Goal: Task Accomplishment & Management: Complete application form

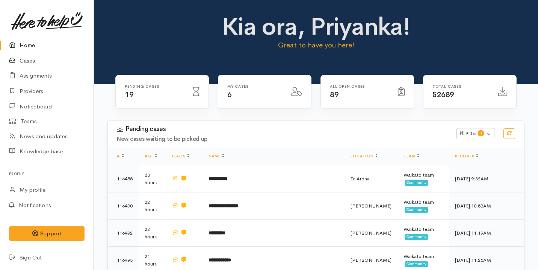
click at [63, 56] on link "Cases" at bounding box center [47, 60] width 94 height 15
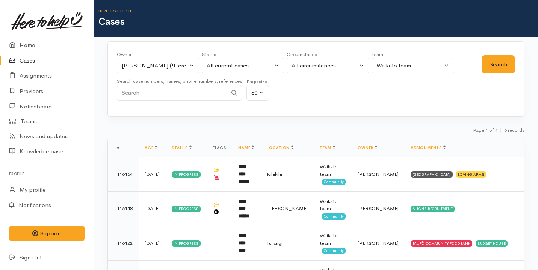
click at [307, 114] on div "Owner All My cases Aandrea Murray ('Here to help u') Akash Prakash ('Here to he…" at bounding box center [316, 78] width 417 height 75
click at [400, 93] on div "Owner All My cases Aandrea Murray ('Here to help u') Akash Prakash ('Here to he…" at bounding box center [299, 78] width 365 height 54
click at [198, 141] on th "Status" at bounding box center [186, 148] width 41 height 18
click at [32, 39] on link "Home" at bounding box center [47, 45] width 94 height 15
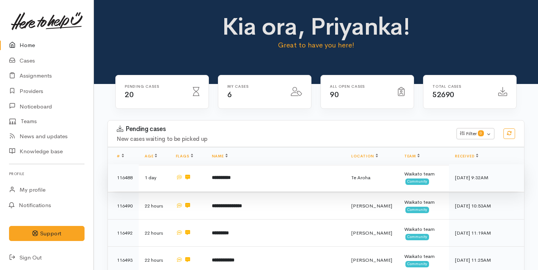
click at [261, 174] on td "**********" at bounding box center [275, 177] width 139 height 27
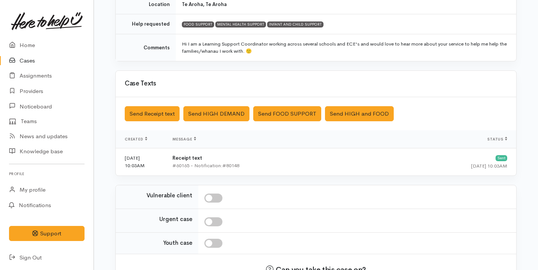
scroll to position [210, 0]
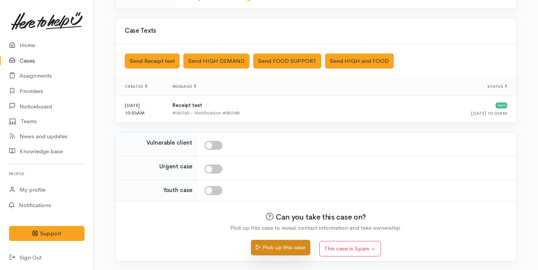
click at [265, 244] on button "Pick up this case" at bounding box center [280, 246] width 59 height 15
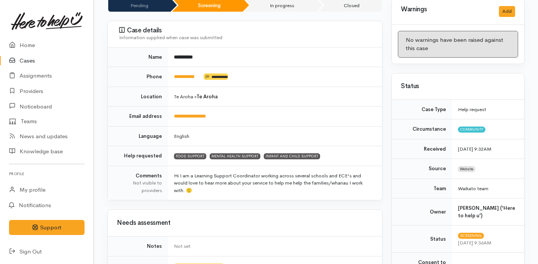
scroll to position [77, 0]
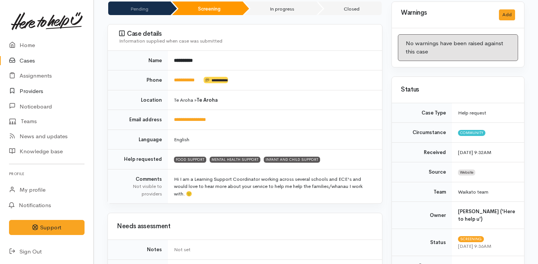
click at [36, 92] on link "Providers" at bounding box center [47, 90] width 94 height 15
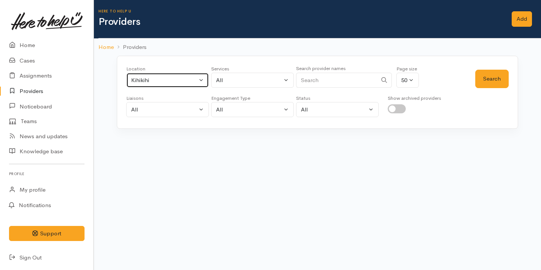
click at [179, 77] on div "Kihikihi" at bounding box center [164, 80] width 66 height 9
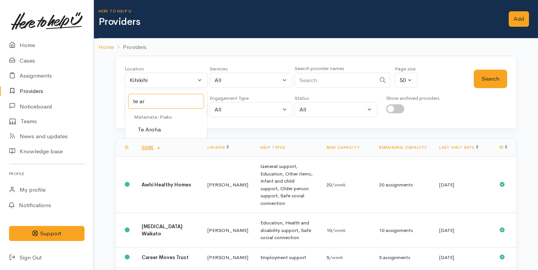
type input "te ar"
click at [161, 129] on link "Te Aroha" at bounding box center [166, 130] width 82 height 12
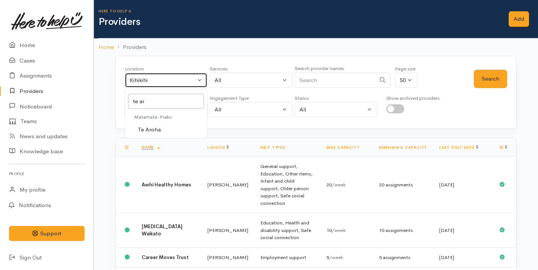
select select "28"
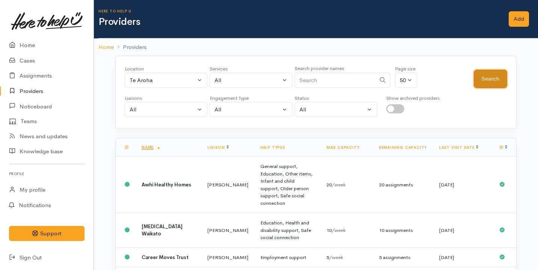
click at [489, 77] on button "Search" at bounding box center [490, 79] width 33 height 18
click at [44, 47] on link "Home" at bounding box center [47, 45] width 94 height 15
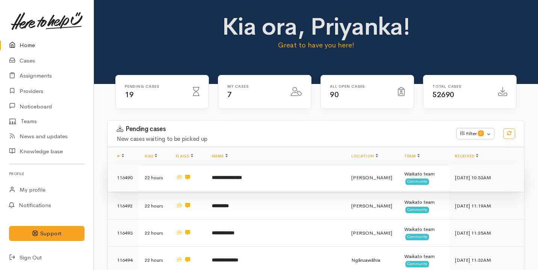
click at [281, 176] on td "**********" at bounding box center [275, 177] width 139 height 27
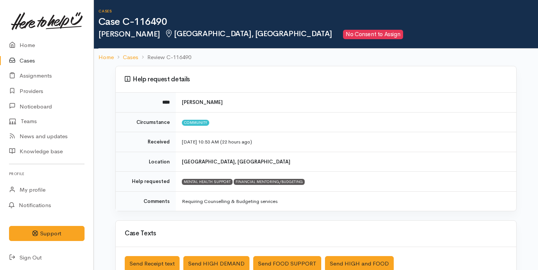
scroll to position [41, 0]
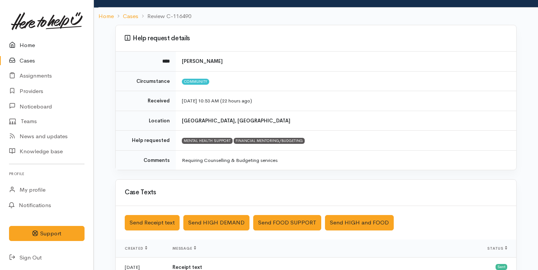
click at [87, 49] on link "Home" at bounding box center [47, 45] width 94 height 15
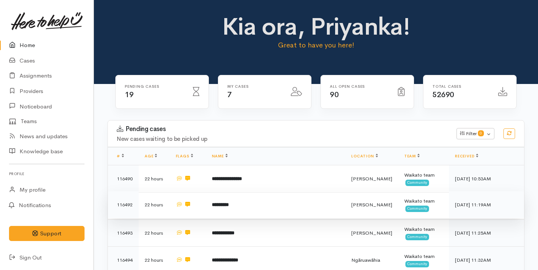
click at [285, 209] on td "*********" at bounding box center [275, 204] width 139 height 27
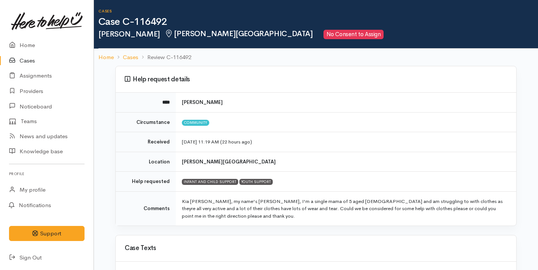
click at [285, 209] on td "Kia [PERSON_NAME], my name's [PERSON_NAME], I'm a single mama of 5 aged [DEMOGR…" at bounding box center [346, 208] width 341 height 34
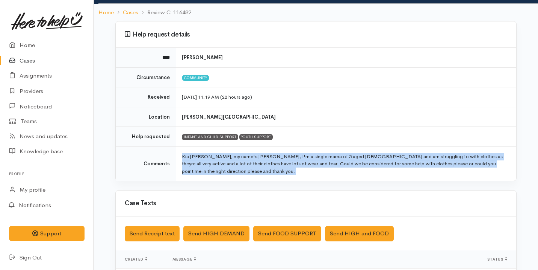
scroll to position [210, 0]
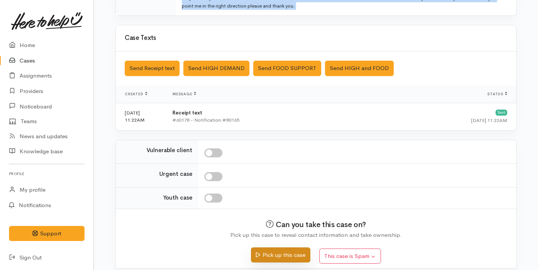
click at [276, 247] on button "Pick up this case" at bounding box center [280, 254] width 59 height 15
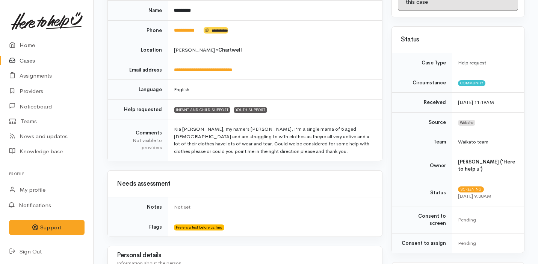
scroll to position [176, 0]
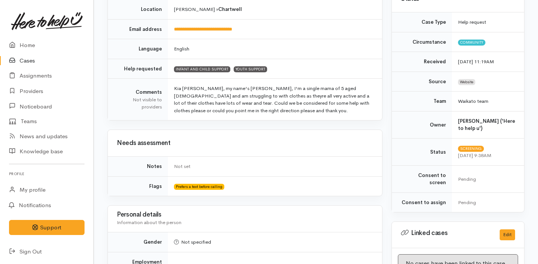
click at [39, 60] on link "Cases" at bounding box center [47, 60] width 94 height 15
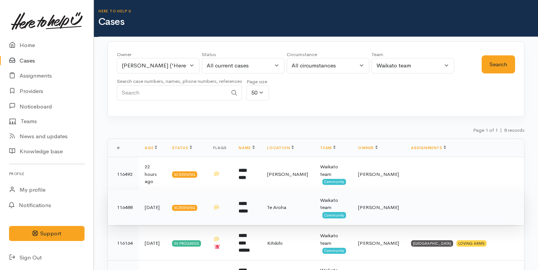
click at [440, 206] on td at bounding box center [464, 207] width 119 height 35
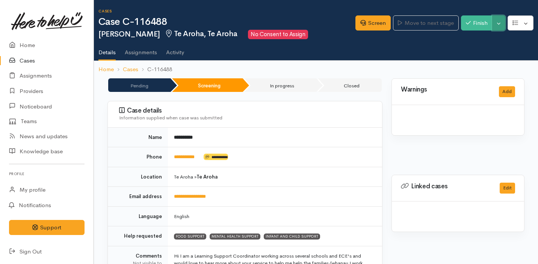
click at [500, 24] on button "Toggle Dropdown" at bounding box center [498, 22] width 13 height 15
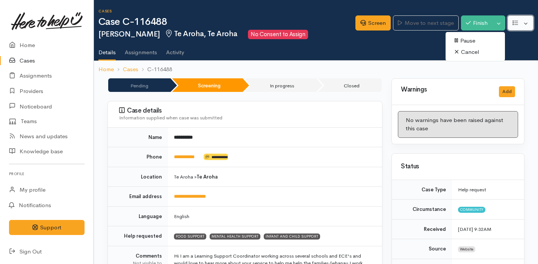
click at [527, 25] on button "button" at bounding box center [521, 22] width 26 height 15
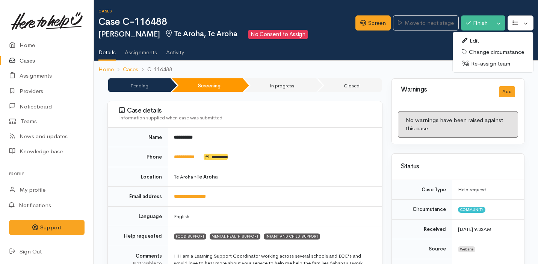
click at [504, 62] on link "Re-assign team" at bounding box center [493, 64] width 80 height 12
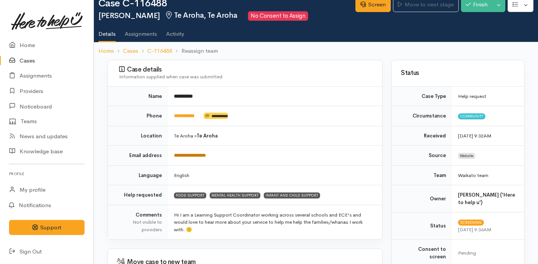
scroll to position [19, 0]
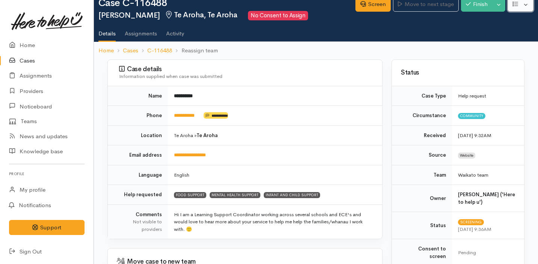
click at [530, 9] on button "button" at bounding box center [521, 4] width 26 height 15
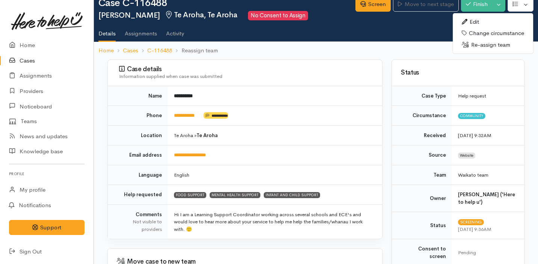
click at [488, 47] on link "Re-assign team" at bounding box center [493, 45] width 80 height 12
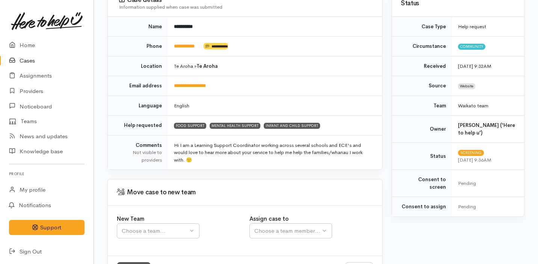
scroll to position [120, 0]
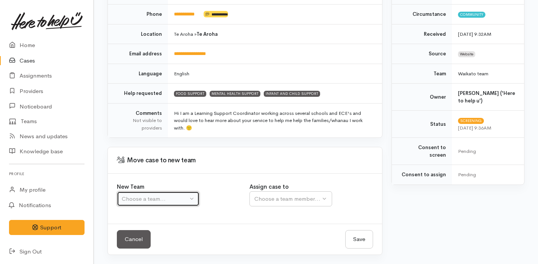
click at [173, 198] on div "Choose a team..." at bounding box center [155, 198] width 66 height 9
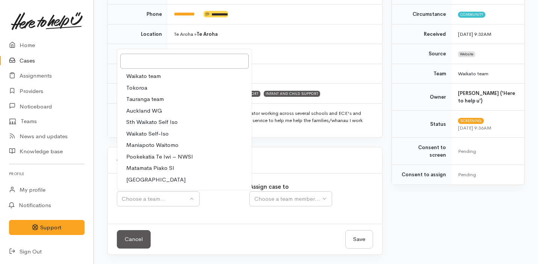
click at [170, 80] on link "Waikato team" at bounding box center [184, 76] width 135 height 12
select select "1"
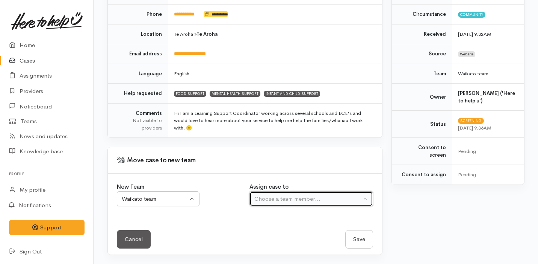
click at [276, 194] on div "Choose a team member..." at bounding box center [308, 198] width 107 height 9
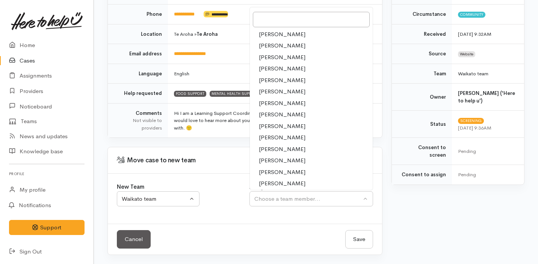
click at [286, 185] on span "[PERSON_NAME]" at bounding box center [282, 183] width 47 height 9
select select "2314"
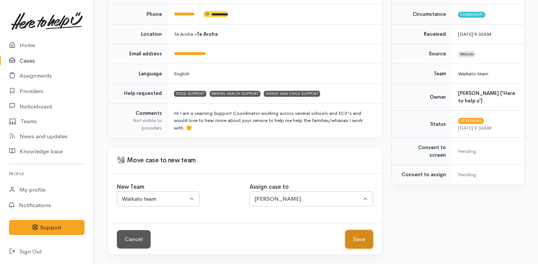
click at [351, 238] on button "Save" at bounding box center [359, 239] width 28 height 18
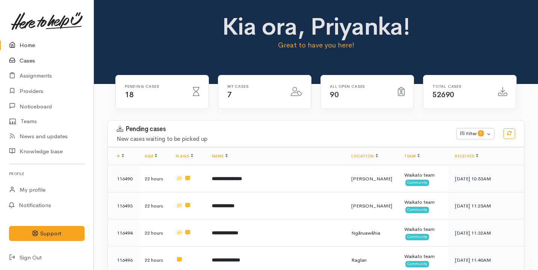
click at [50, 61] on link "Cases" at bounding box center [47, 60] width 94 height 15
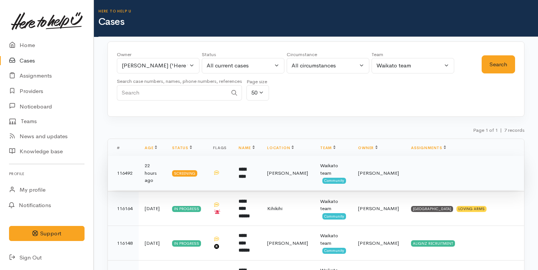
click at [412, 167] on td at bounding box center [464, 173] width 119 height 35
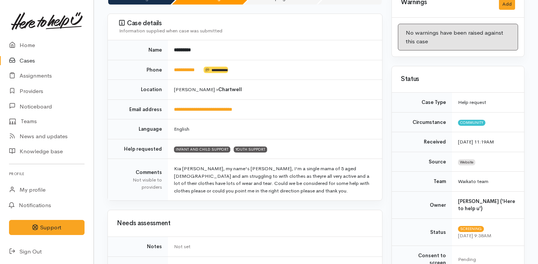
scroll to position [97, 0]
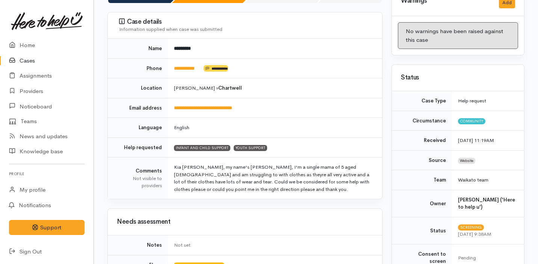
click at [35, 62] on link "Cases" at bounding box center [47, 60] width 94 height 15
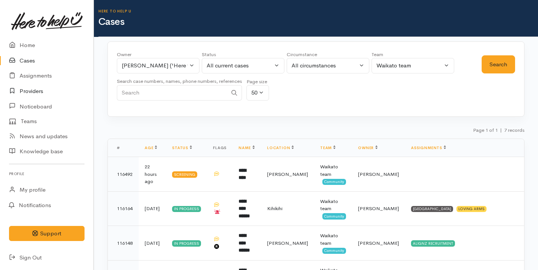
click at [24, 95] on link "Providers" at bounding box center [47, 90] width 94 height 15
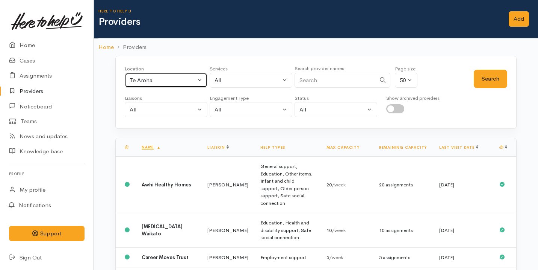
click at [185, 84] on button "Te Aroha" at bounding box center [166, 80] width 83 height 15
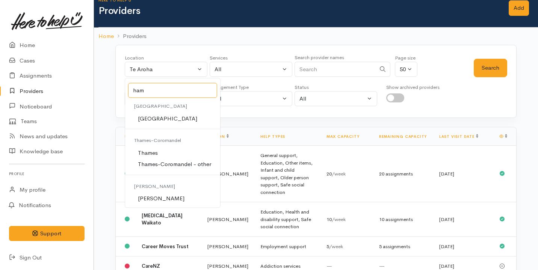
scroll to position [12, 0]
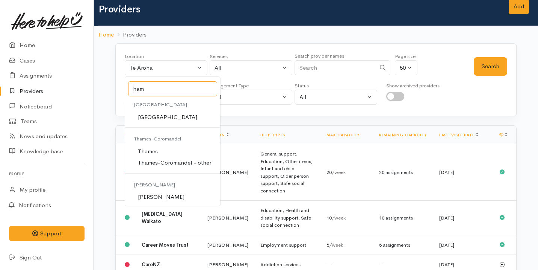
type input "ham"
click at [177, 197] on link "[PERSON_NAME]" at bounding box center [172, 197] width 95 height 12
select select "1"
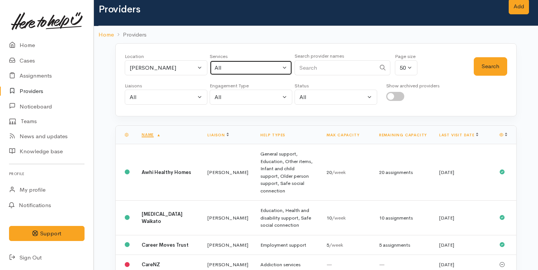
click at [229, 70] on div "All" at bounding box center [248, 68] width 66 height 9
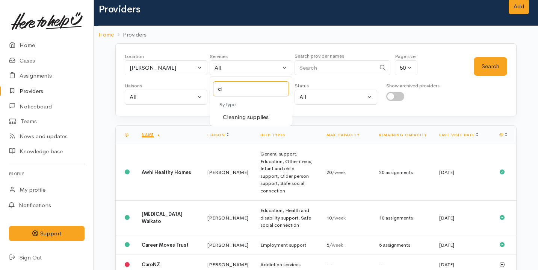
type input "c"
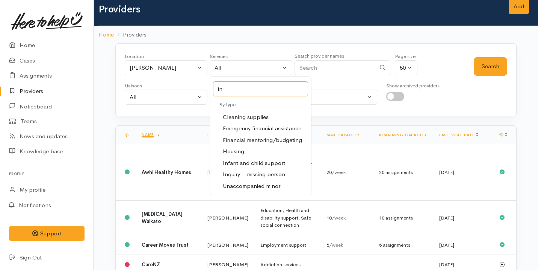
type input "in"
click at [241, 163] on span "Infant and child support" at bounding box center [254, 163] width 62 height 9
select select "17"
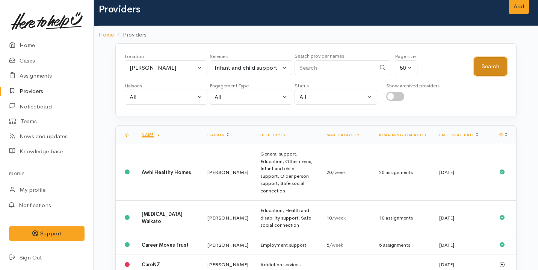
click at [485, 70] on button "Search" at bounding box center [490, 66] width 33 height 18
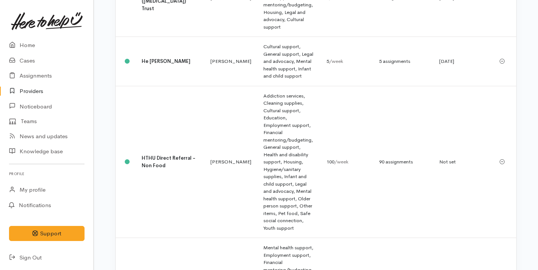
scroll to position [451, 0]
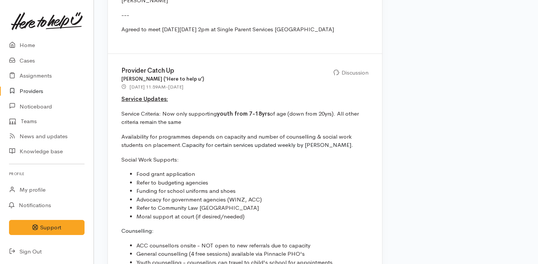
scroll to position [792, 0]
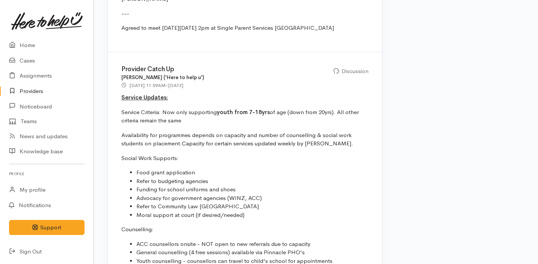
click at [180, 177] on li "Refer to budgeting agencies" at bounding box center [252, 181] width 232 height 9
click at [179, 185] on li "Funding for school uniforms and shoes" at bounding box center [252, 189] width 232 height 9
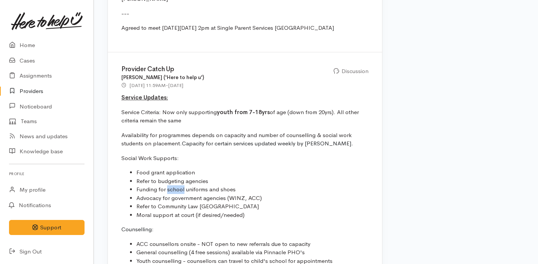
click at [179, 185] on li "Funding for school uniforms and shoes" at bounding box center [252, 189] width 232 height 9
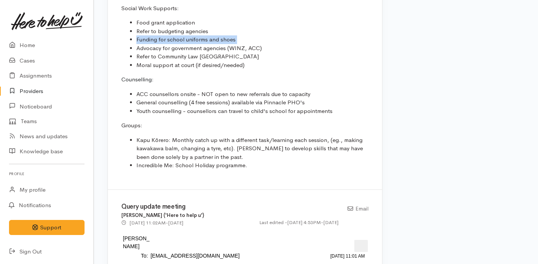
scroll to position [836, 0]
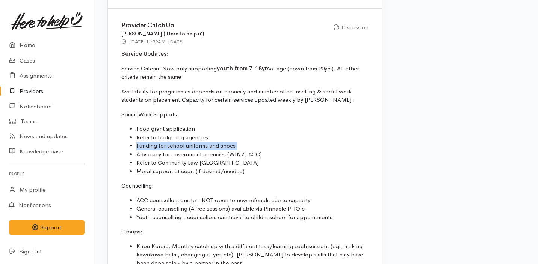
click at [241, 87] on p "Availability for programmes depends on capacity and number of counselling & soc…" at bounding box center [244, 95] width 247 height 17
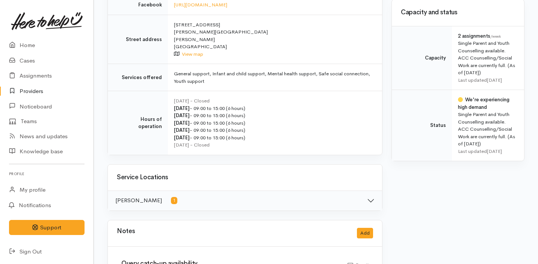
scroll to position [313, 0]
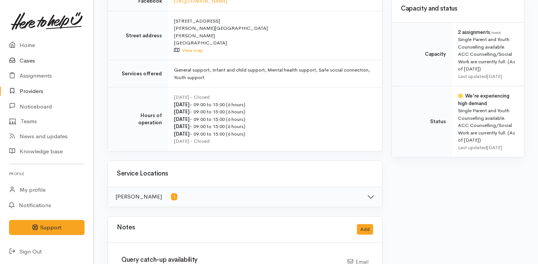
click at [36, 58] on link "Cases" at bounding box center [47, 60] width 94 height 15
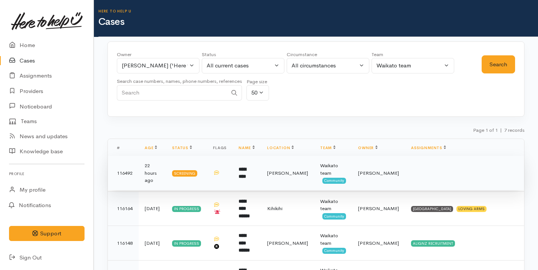
click at [365, 173] on td "[PERSON_NAME]" at bounding box center [378, 173] width 53 height 35
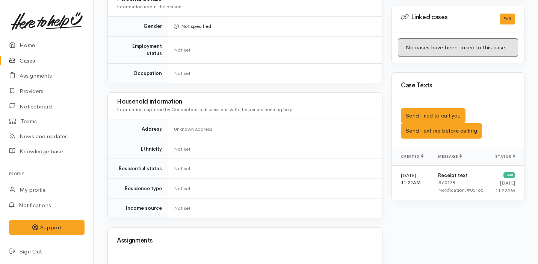
scroll to position [366, 0]
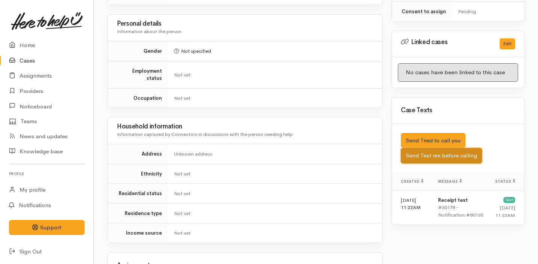
click at [440, 148] on button "Send Text me before calling" at bounding box center [441, 155] width 81 height 15
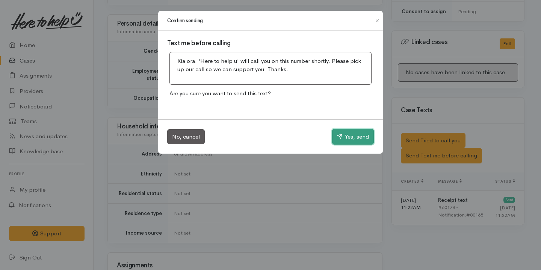
click at [352, 141] on button "Yes, send" at bounding box center [353, 137] width 42 height 16
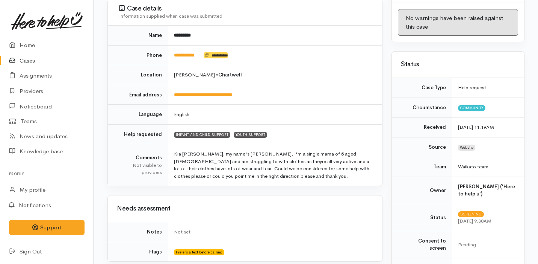
scroll to position [0, 0]
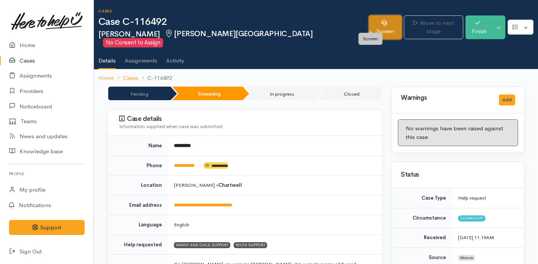
click at [369, 24] on link "Screen" at bounding box center [385, 27] width 33 height 24
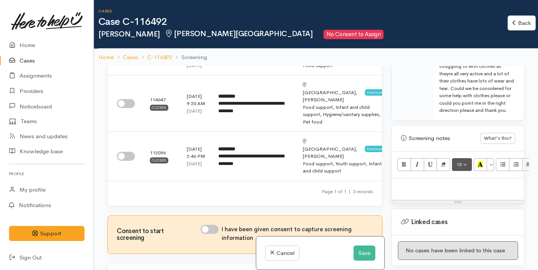
scroll to position [482, 0]
click at [449, 180] on div at bounding box center [458, 188] width 132 height 22
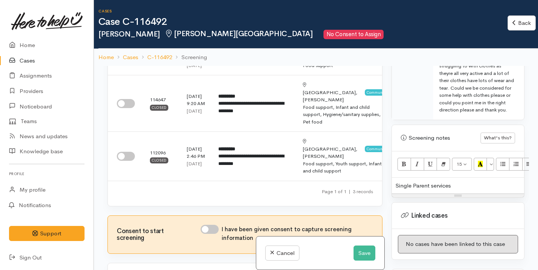
click at [395, 177] on div "Single Parent services" at bounding box center [458, 185] width 132 height 16
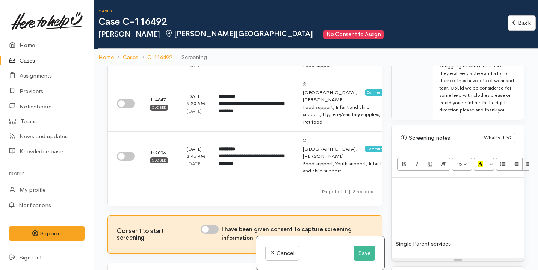
click at [411, 181] on p at bounding box center [458, 185] width 125 height 9
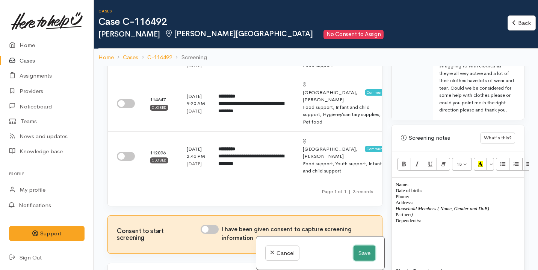
click at [359, 256] on button "Save" at bounding box center [365, 252] width 22 height 15
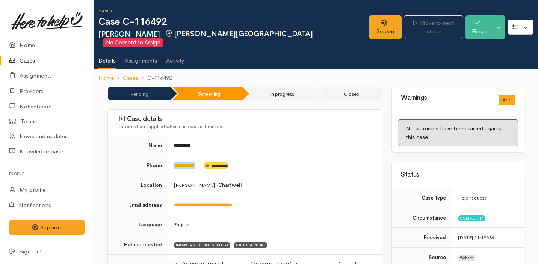
drag, startPoint x: 206, startPoint y: 159, endPoint x: 173, endPoint y: 157, distance: 33.5
click at [173, 157] on td "**********" at bounding box center [275, 165] width 214 height 20
copy td "**********"
click at [41, 89] on link "Providers" at bounding box center [47, 90] width 94 height 15
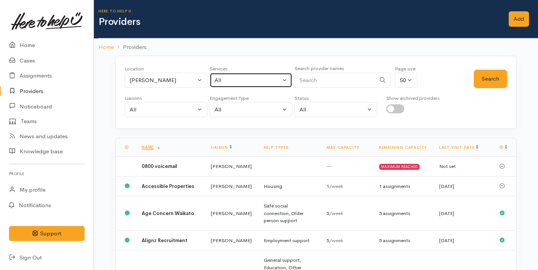
click at [230, 87] on button "All" at bounding box center [251, 80] width 83 height 15
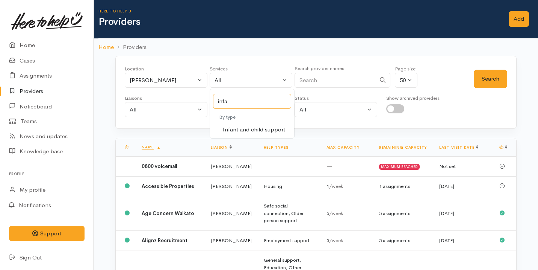
type input "infa"
click at [270, 127] on span "Infant and child support" at bounding box center [254, 129] width 62 height 9
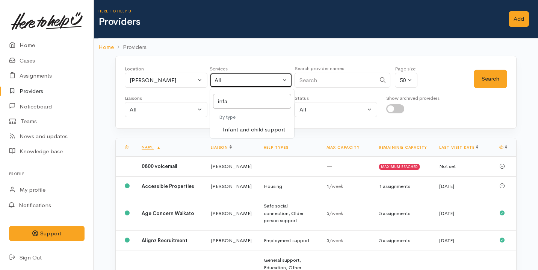
select select "17"
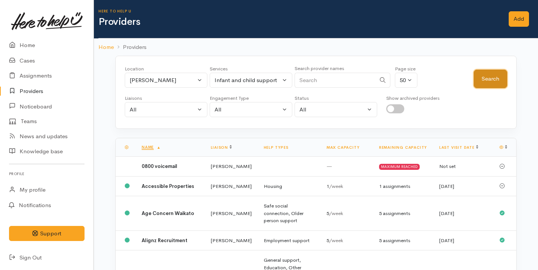
click at [483, 71] on button "Search" at bounding box center [490, 79] width 33 height 18
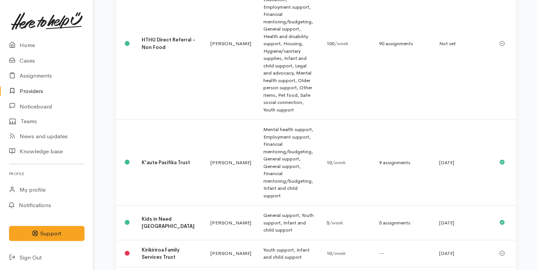
scroll to position [451, 0]
click at [30, 61] on link "Cases" at bounding box center [47, 60] width 94 height 15
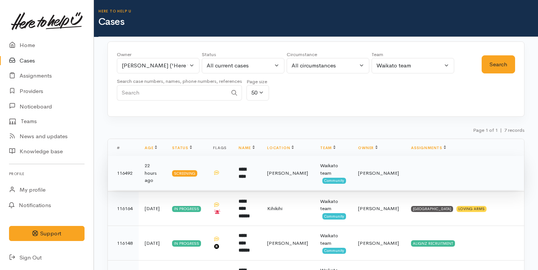
click at [288, 173] on span "[PERSON_NAME]" at bounding box center [287, 173] width 41 height 6
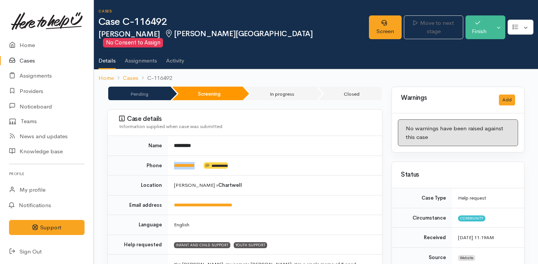
drag, startPoint x: 206, startPoint y: 154, endPoint x: 174, endPoint y: 153, distance: 32.3
click at [174, 155] on td "**********" at bounding box center [275, 165] width 214 height 20
copy td "**********"
click at [369, 29] on link "Screen" at bounding box center [385, 27] width 33 height 24
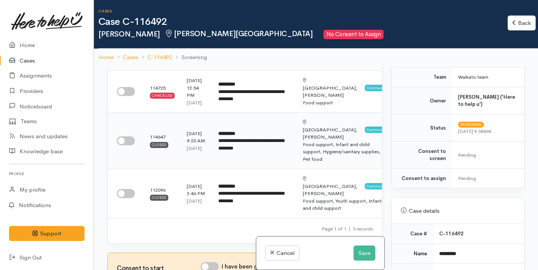
scroll to position [39, 0]
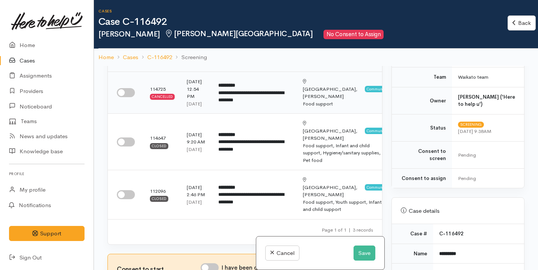
click at [125, 97] on input "checkbox" at bounding box center [126, 92] width 18 height 9
checkbox input "true"
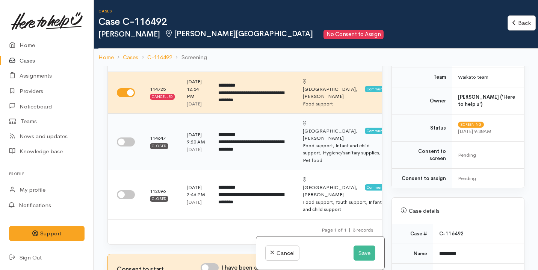
click at [127, 146] on input "checkbox" at bounding box center [126, 141] width 18 height 9
checkbox input "true"
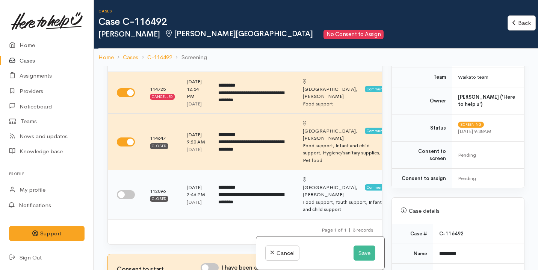
click at [124, 199] on input "checkbox" at bounding box center [126, 194] width 18 height 9
checkbox input "true"
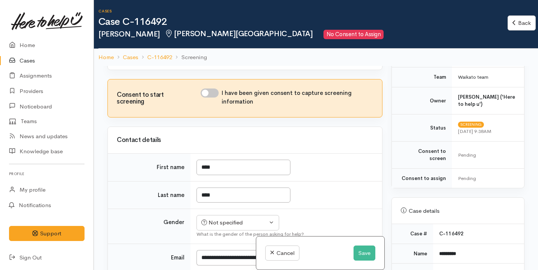
scroll to position [221, 0]
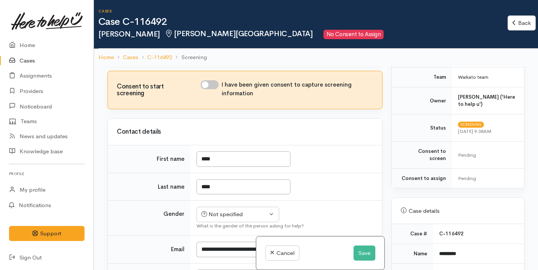
click at [205, 89] on input "I have been given consent to capture screening information" at bounding box center [210, 84] width 18 height 9
checkbox input "true"
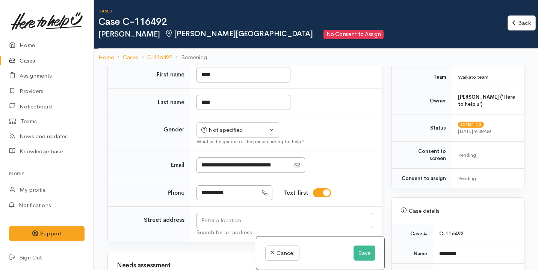
scroll to position [308, 0]
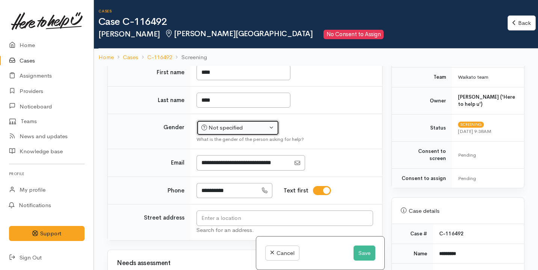
click at [241, 132] on div "Not specified" at bounding box center [234, 127] width 66 height 9
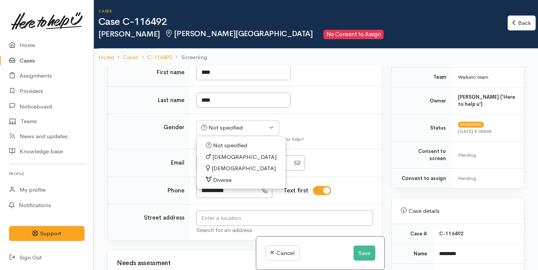
click at [227, 173] on span "Female" at bounding box center [244, 168] width 64 height 9
select select "[DEMOGRAPHIC_DATA]"
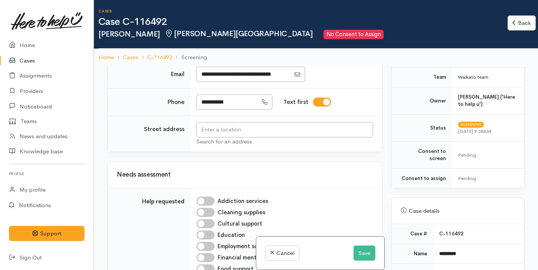
scroll to position [397, 0]
click at [236, 136] on input "text" at bounding box center [285, 128] width 177 height 15
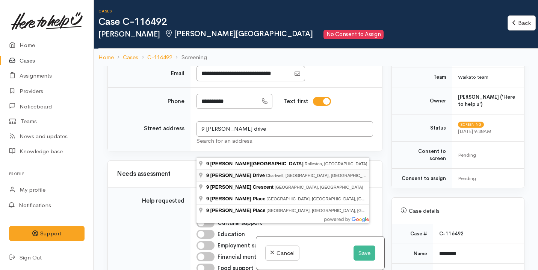
type input "9 Snell Drive, Chartwell, Hamilton, New Zealand"
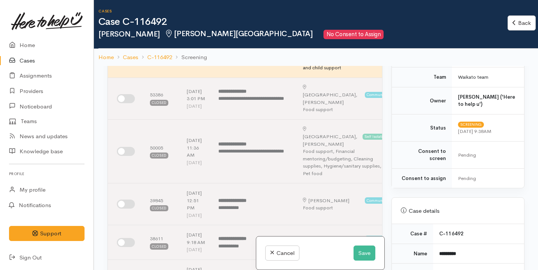
scroll to position [627, 0]
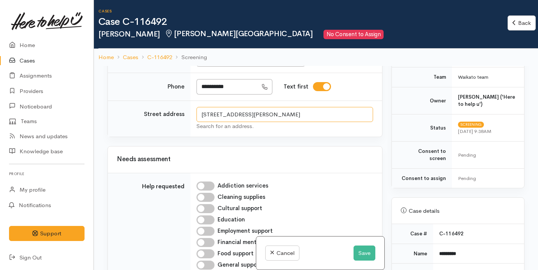
click at [275, 122] on input "9 Snell Drive, Chartwell, Hamilton, New Zealand" at bounding box center [285, 114] width 177 height 15
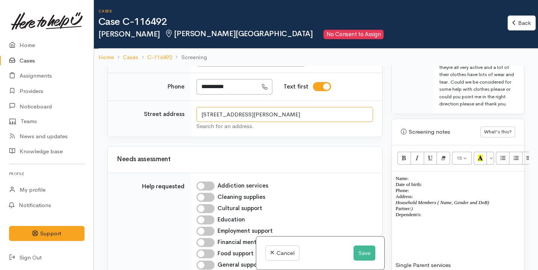
scroll to position [491, 0]
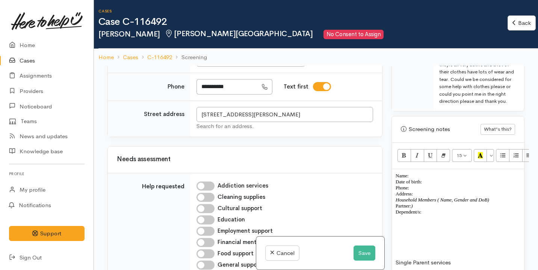
click at [436, 197] on p "Household Members ( Name, Gender and DoB) Partner: ) Dependent/s:" at bounding box center [458, 206] width 125 height 18
click at [425, 191] on p "Address:" at bounding box center [458, 194] width 125 height 6
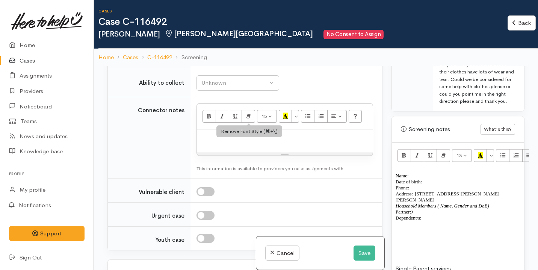
scroll to position [989, 0]
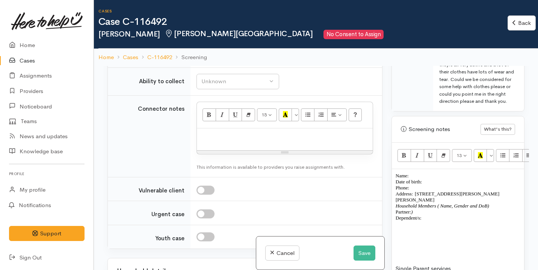
click at [436, 206] on p "Household Members ( Name, Gender and DoB) Partner: ) Dependent/s:" at bounding box center [458, 212] width 125 height 18
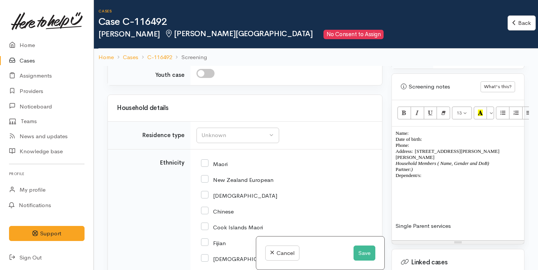
scroll to position [1154, 0]
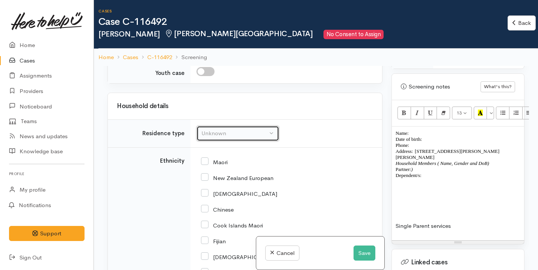
click at [223, 138] on div "Unknown" at bounding box center [234, 133] width 66 height 9
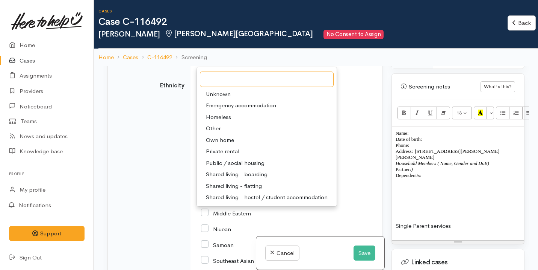
scroll to position [1233, 0]
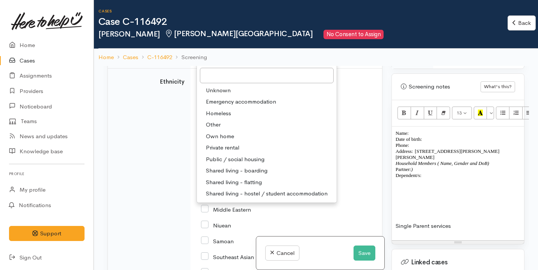
click at [245, 175] on span "Shared living - boarding" at bounding box center [237, 170] width 62 height 9
select select "4"
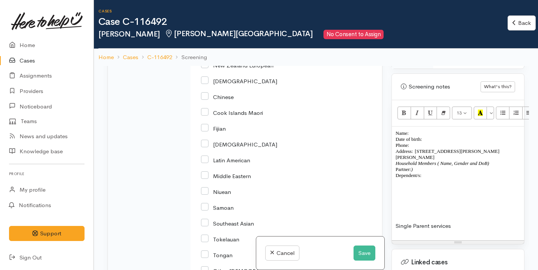
scroll to position [1268, 0]
click at [438, 178] on p at bounding box center [458, 182] width 125 height 9
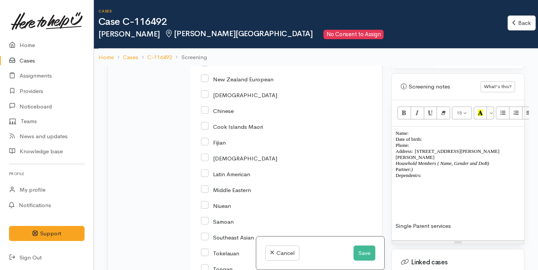
scroll to position [1252, 0]
click at [221, 71] on div "Maori" at bounding box center [285, 63] width 168 height 16
click at [210, 67] on input "Maori" at bounding box center [214, 63] width 27 height 7
checkbox input "true"
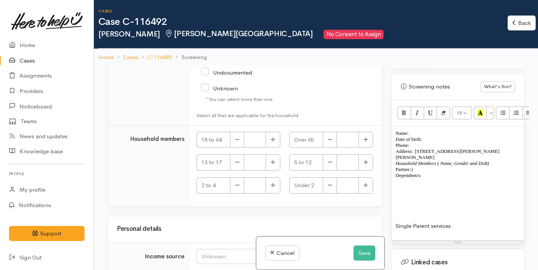
scroll to position [1615, 0]
click at [248, 45] on input "NZ Citizen/Resident" at bounding box center [252, 39] width 103 height 12
checkbox input "true"
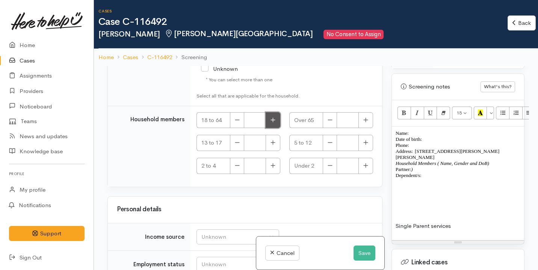
click at [272, 128] on button "button" at bounding box center [273, 120] width 15 height 16
type input "1"
click at [428, 162] on p "Household Members ( Name, Gender and DoB) Partner: ) Dependent/s:" at bounding box center [458, 169] width 125 height 18
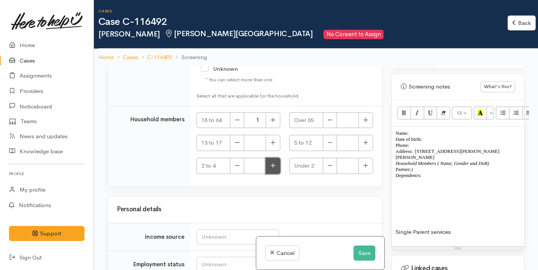
click at [275, 174] on button "button" at bounding box center [273, 166] width 15 height 16
click at [272, 168] on icon "button" at bounding box center [273, 165] width 5 height 6
type input "2"
click at [359, 151] on button "button" at bounding box center [366, 143] width 15 height 16
click at [364, 145] on icon "button" at bounding box center [366, 142] width 5 height 5
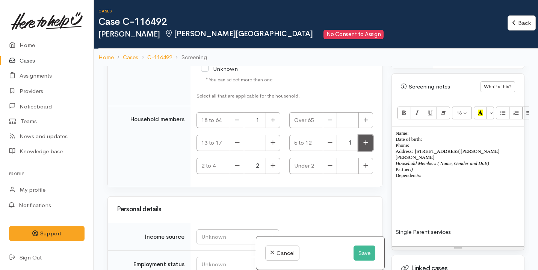
type input "2"
click at [271, 145] on icon "button" at bounding box center [273, 142] width 5 height 6
type input "1"
click at [411, 198] on p at bounding box center [458, 202] width 125 height 9
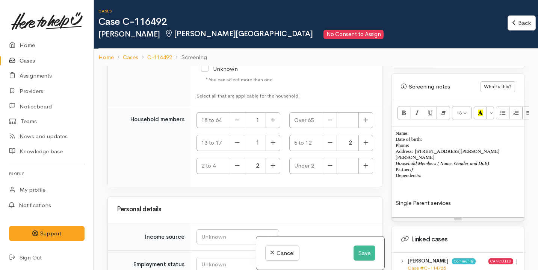
click at [456, 183] on div "Name: Date of birth: Phone:  Address:  9 Snell Drive, Chartwell, Hamilton, New …" at bounding box center [458, 171] width 132 height 91
click at [458, 198] on p "Single Parent services" at bounding box center [458, 202] width 125 height 9
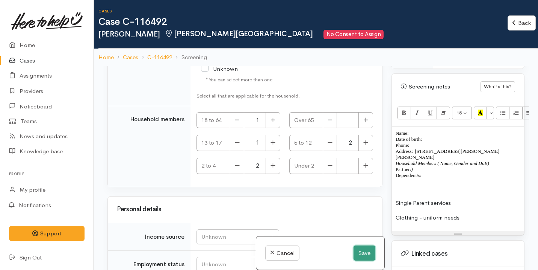
click at [367, 253] on button "Save" at bounding box center [365, 252] width 22 height 15
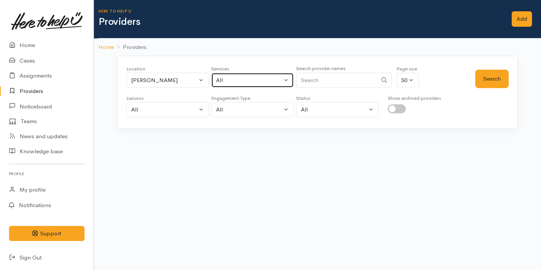
click at [221, 77] on div "All" at bounding box center [249, 80] width 66 height 9
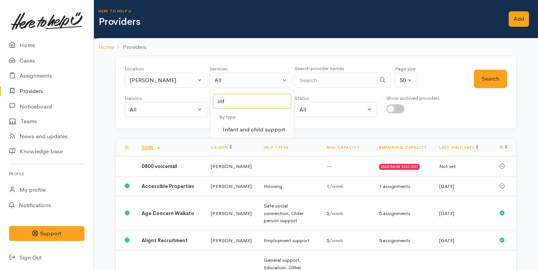
type input "inf"
click at [255, 127] on span "Infant and child support" at bounding box center [254, 129] width 62 height 9
select select "17"
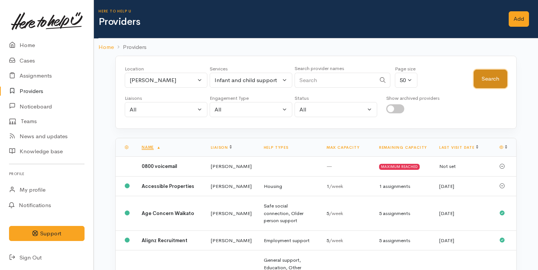
click at [502, 73] on button "Search" at bounding box center [490, 79] width 33 height 18
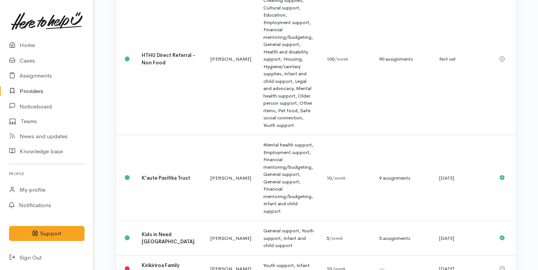
scroll to position [442, 0]
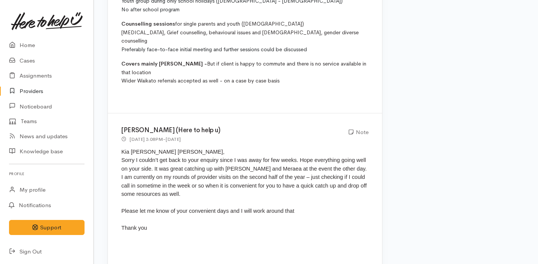
scroll to position [1530, 0]
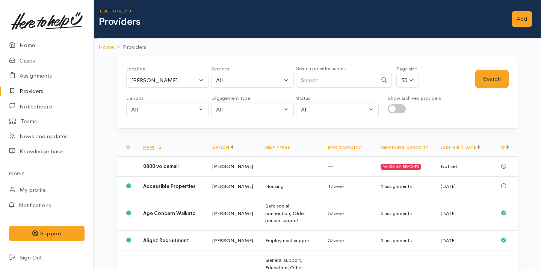
select select "17"
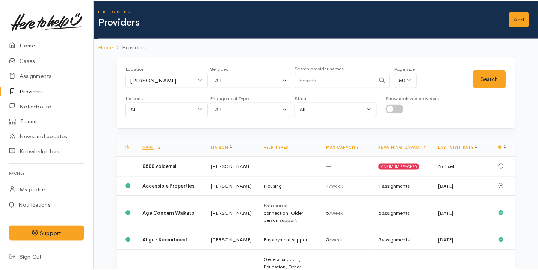
scroll to position [308, 0]
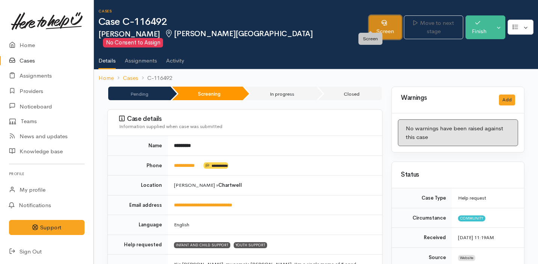
click at [369, 20] on link "Screen" at bounding box center [385, 27] width 33 height 24
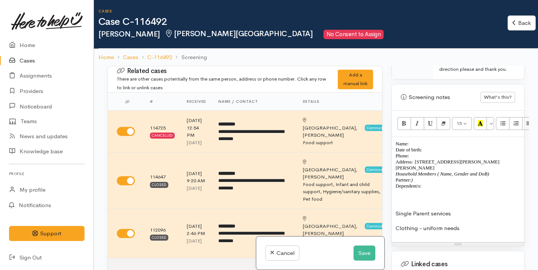
scroll to position [545, 0]
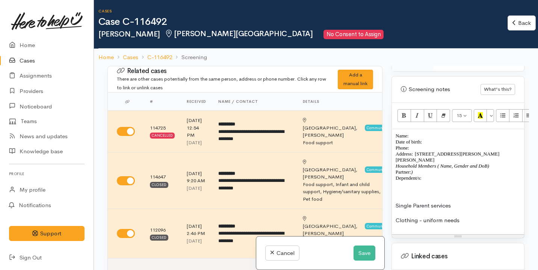
click at [465, 216] on p "Clothing - uniform needs" at bounding box center [458, 220] width 125 height 9
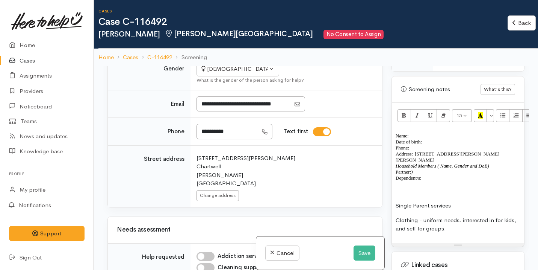
scroll to position [579, 0]
click at [427, 133] on p "Name: Date of birth: Phone:" at bounding box center [458, 142] width 125 height 18
click at [441, 181] on p at bounding box center [458, 184] width 125 height 6
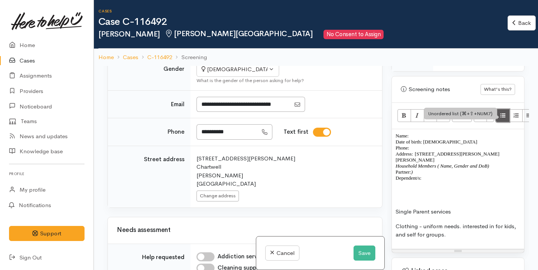
click at [501, 112] on icon "Unordered list (⌘+⇧+NUM7)" at bounding box center [503, 115] width 5 height 6
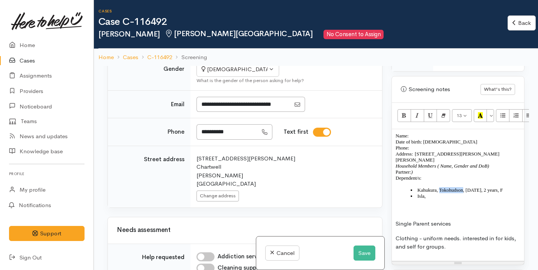
drag, startPoint x: 468, startPoint y: 184, endPoint x: 441, endPoint y: 185, distance: 27.1
click at [441, 187] on li "Kahukura, Tokohudson, 04/02/2023, 2 years, F" at bounding box center [466, 190] width 110 height 6
copy li "Tokohudson"
click at [432, 196] on li "Isla," at bounding box center [466, 196] width 110 height 6
click at [439, 195] on li "Isla, Tokohudson" at bounding box center [466, 196] width 110 height 6
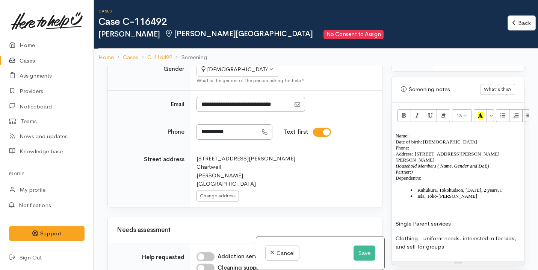
click at [461, 193] on li "Isla, Toko-hudson" at bounding box center [466, 196] width 110 height 6
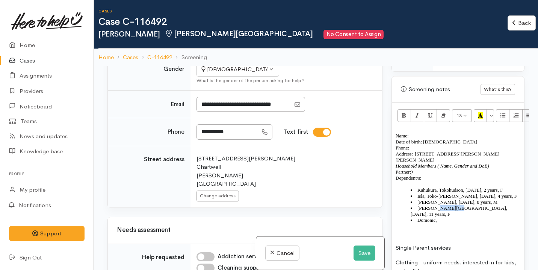
drag, startPoint x: 455, startPoint y: 207, endPoint x: 435, endPoint y: 206, distance: 20.7
click at [434, 206] on li "Avarie, Pesamino, 22/01/2014, 11 years, F" at bounding box center [466, 211] width 110 height 12
copy li "Pesamino"
click at [443, 217] on li "Domonic," at bounding box center [466, 220] width 110 height 6
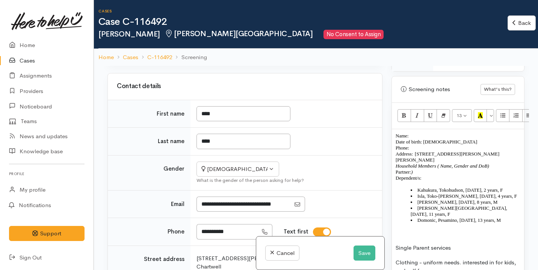
scroll to position [433, 0]
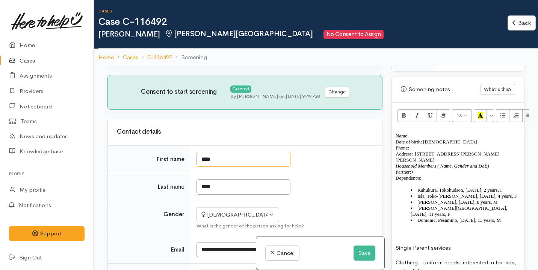
drag, startPoint x: 228, startPoint y: 197, endPoint x: 198, endPoint y: 195, distance: 29.8
click at [198, 167] on input "****" at bounding box center [244, 159] width 94 height 15
click at [419, 129] on div "Name: Date of birth: 24/10/1988 Phone:  Address:  9 Snell Drive, Chartwell, Ham…" at bounding box center [458, 207] width 132 height 156
click at [415, 133] on p "Name: Date of birth: 24/10/1988 Phone:" at bounding box center [458, 142] width 125 height 18
click at [418, 142] on p "Name: Kiri Toko Date of birth: 24/10/1988 Phone:" at bounding box center [458, 142] width 125 height 18
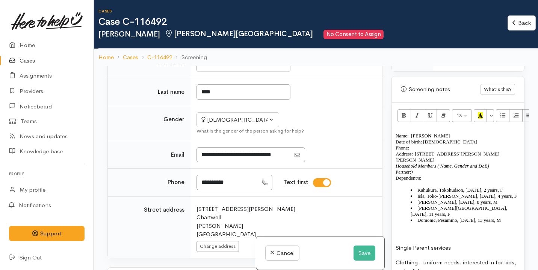
scroll to position [576, 0]
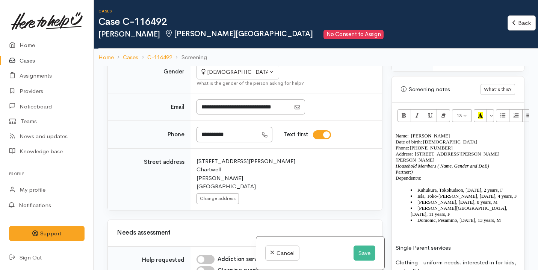
click at [417, 151] on p "Address:  9 Snell Drive, Chartwell, Hamilton, New Zealand" at bounding box center [458, 157] width 125 height 12
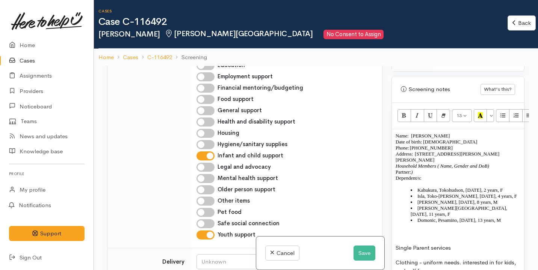
scroll to position [804, 0]
click at [208, 103] on input "Food support" at bounding box center [206, 98] width 18 height 9
checkbox input "true"
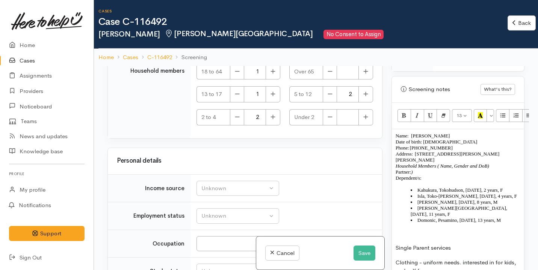
scroll to position [1780, 0]
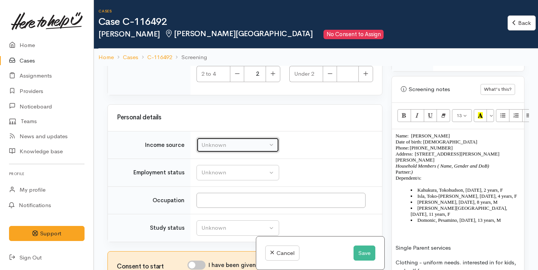
click at [238, 148] on div "Unknown" at bounding box center [234, 145] width 66 height 9
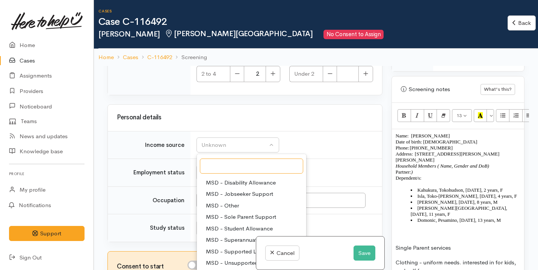
scroll to position [56, 0]
click at [233, 217] on span "MSD - Sole Parent Support" at bounding box center [241, 216] width 70 height 9
select select "7"
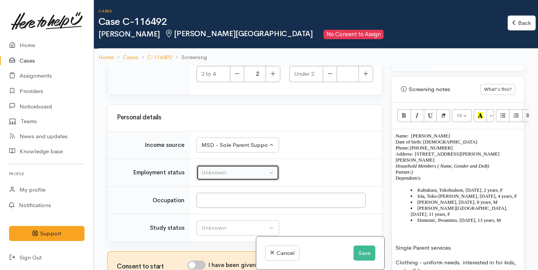
click at [229, 175] on div "Unknown" at bounding box center [234, 172] width 66 height 9
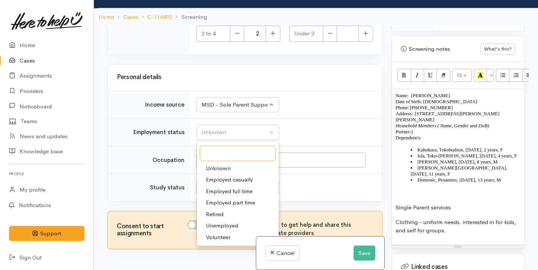
scroll to position [41, 0]
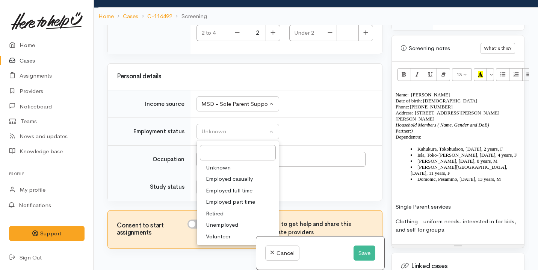
click at [222, 223] on span "Unemployed" at bounding box center [222, 224] width 32 height 9
select select "1"
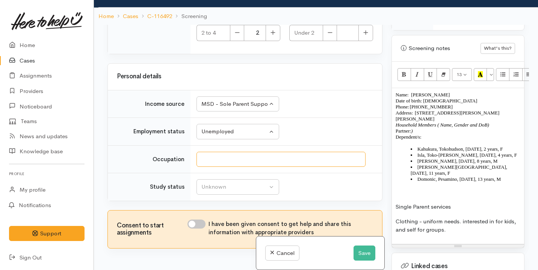
click at [218, 159] on input "Occupation" at bounding box center [281, 159] width 169 height 15
type input "Beneficiary"
click at [212, 191] on button "Unknown" at bounding box center [238, 186] width 83 height 15
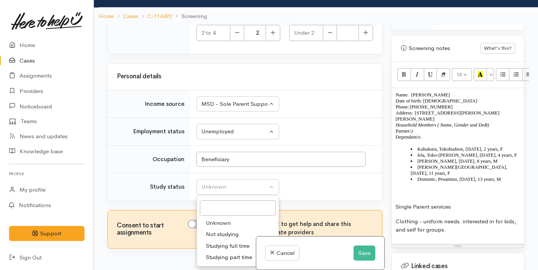
click at [221, 234] on span "Not studying" at bounding box center [222, 234] width 33 height 9
select select "1"
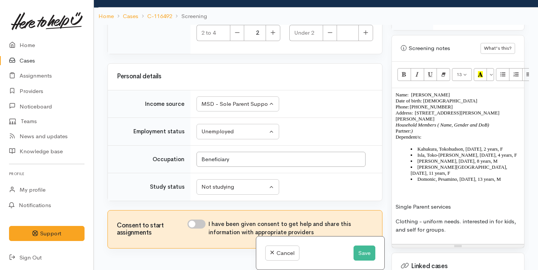
click at [204, 225] on input "I have been given consent to get help and share this information with appropria…" at bounding box center [197, 223] width 18 height 9
checkbox input "true"
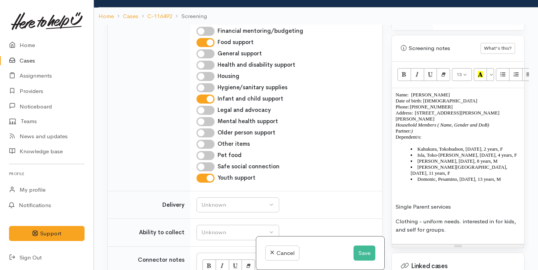
scroll to position [819, 0]
click at [209, 47] on input "Food support" at bounding box center [206, 42] width 18 height 9
checkbox input "false"
click at [367, 251] on button "Save" at bounding box center [365, 252] width 22 height 15
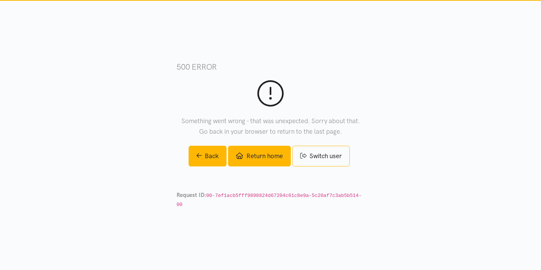
click at [276, 158] on link "Return home" at bounding box center [259, 155] width 62 height 21
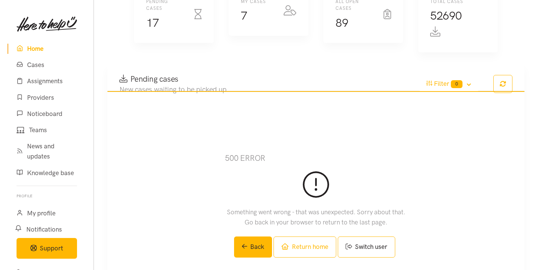
scroll to position [77, 0]
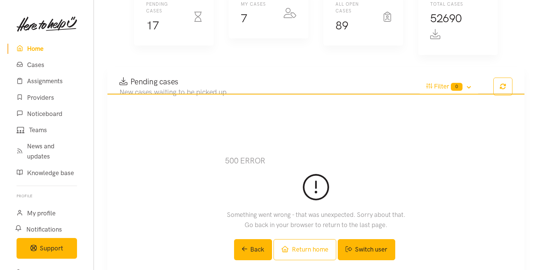
click at [355, 247] on link "Switch user" at bounding box center [367, 249] width 58 height 21
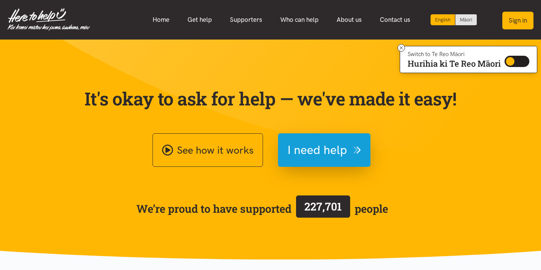
click at [515, 20] on button "Sign in" at bounding box center [518, 21] width 31 height 18
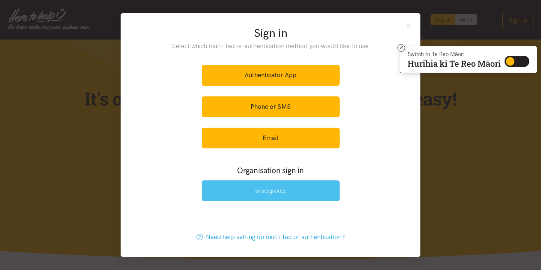
click at [273, 192] on img at bounding box center [270, 191] width 31 height 6
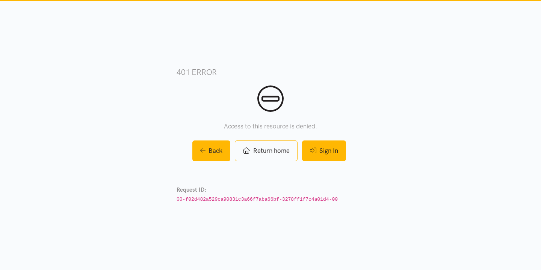
click at [331, 141] on link "Sign In" at bounding box center [324, 150] width 44 height 21
click at [326, 148] on link "Sign In" at bounding box center [324, 150] width 44 height 21
click at [317, 151] on icon at bounding box center [313, 150] width 6 height 6
click at [314, 145] on link "Sign In" at bounding box center [324, 150] width 44 height 21
click at [331, 150] on link "Sign In" at bounding box center [324, 150] width 44 height 21
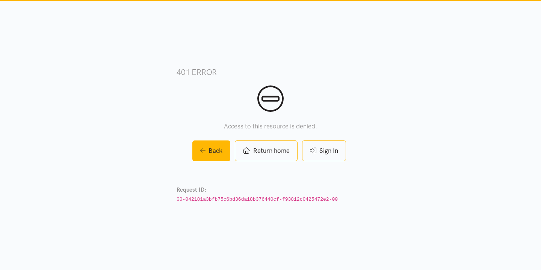
click at [316, 151] on icon at bounding box center [313, 150] width 6 height 6
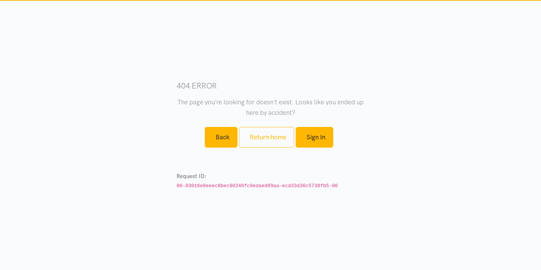
click at [320, 136] on link "Sign In" at bounding box center [315, 137] width 38 height 21
